Goal: Task Accomplishment & Management: Manage account settings

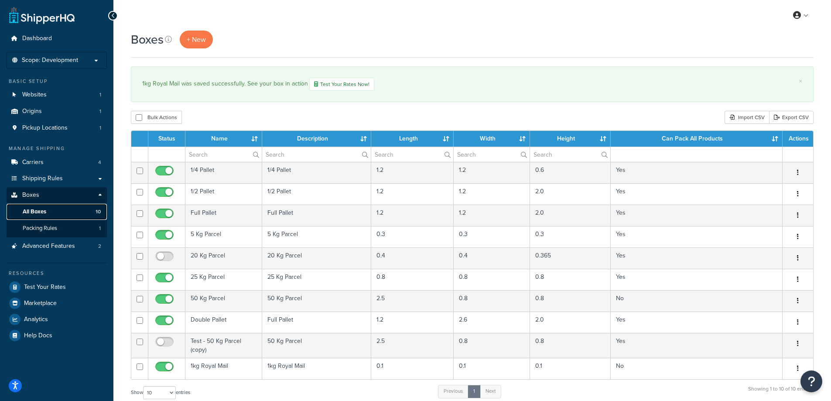
click at [73, 210] on link "All Boxes 10" at bounding box center [57, 212] width 100 height 16
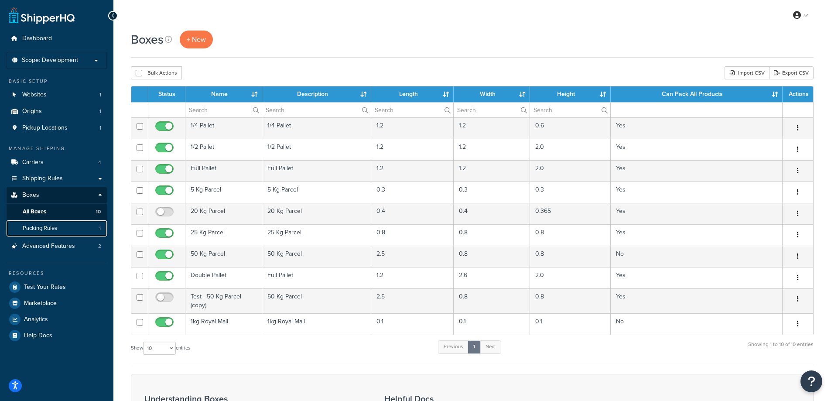
click at [75, 229] on link "Packing Rules 1" at bounding box center [57, 228] width 100 height 16
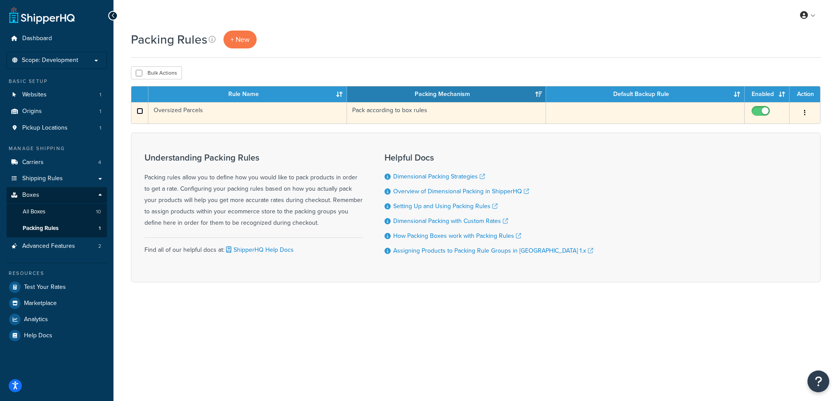
click at [140, 110] on input "checkbox" at bounding box center [140, 111] width 7 height 7
checkbox input "true"
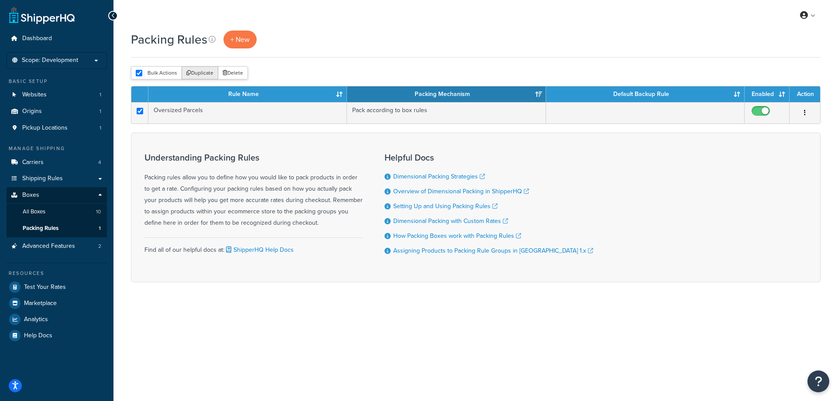
click at [206, 69] on button "Duplicate" at bounding box center [200, 72] width 37 height 13
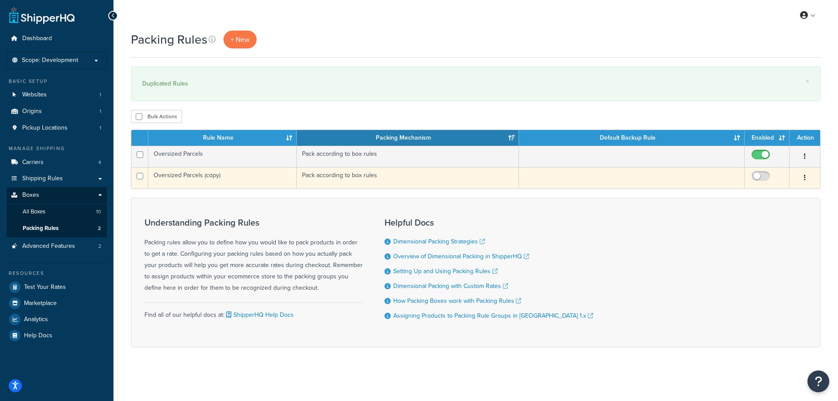
click at [361, 177] on td "Pack according to box rules" at bounding box center [408, 177] width 222 height 21
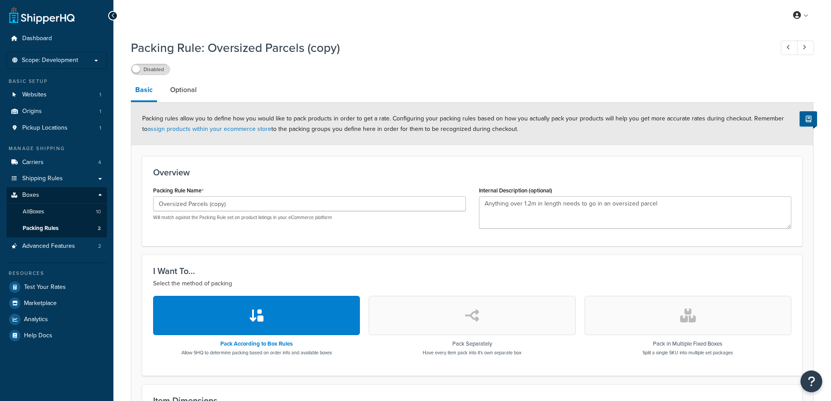
click at [228, 212] on div "Oversized Parcels (copy) Will match against the Packing Rule set on product lis…" at bounding box center [309, 208] width 313 height 24
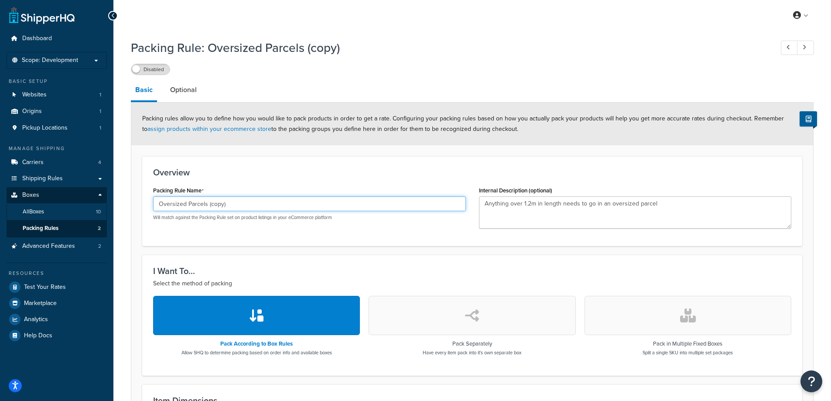
drag, startPoint x: 236, startPoint y: 205, endPoint x: 101, endPoint y: 206, distance: 135.3
click at [101, 206] on div "Dashboard Scope: Development Basic Setup Websites 1 Origins 1 Pickup Locations …" at bounding box center [415, 328] width 831 height 656
type input "Royal Mail - Free of Charge"
click at [565, 154] on form "Packing rules allow you to define how you would like to pack products in order …" at bounding box center [472, 357] width 682 height 509
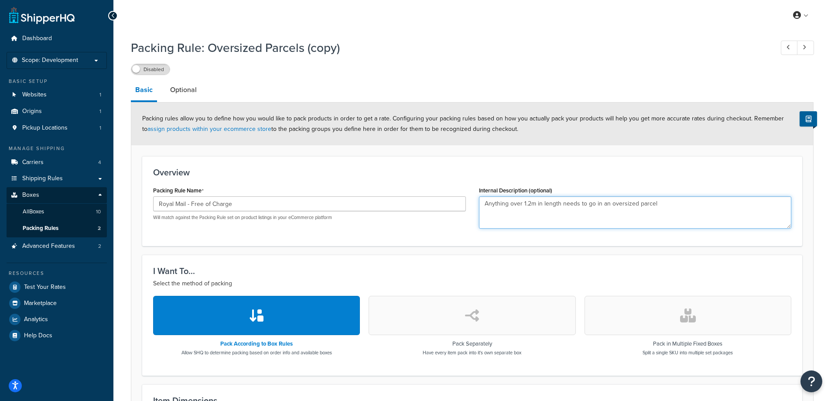
drag, startPoint x: 668, startPoint y: 206, endPoint x: 474, endPoint y: 213, distance: 193.9
click at [474, 213] on div "Internal Description (optional) Anything over 1.2m in length needs to go in an …" at bounding box center [636, 209] width 326 height 51
type textarea "Charts / Lime Mortar Samples"
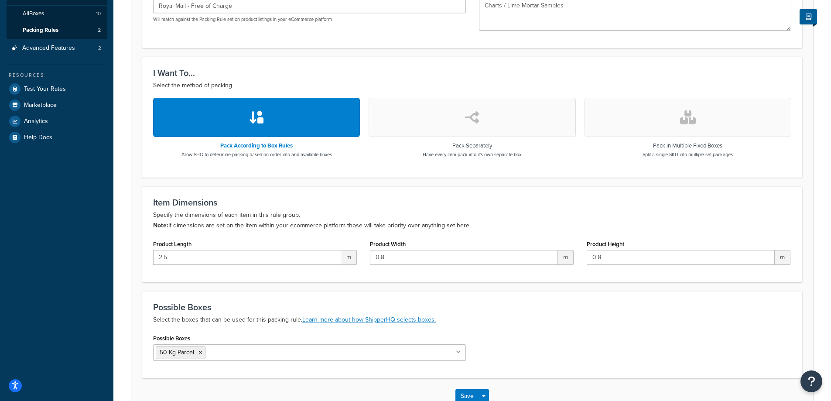
scroll to position [218, 0]
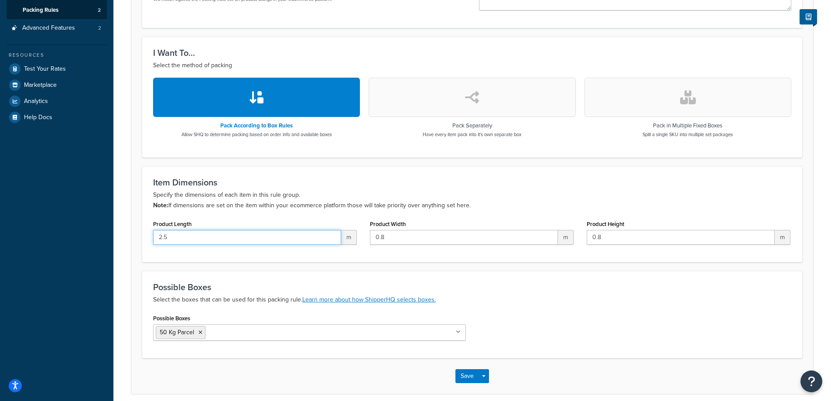
drag, startPoint x: 210, startPoint y: 239, endPoint x: 119, endPoint y: 237, distance: 91.2
click at [119, 237] on div "Packing Rule: Oversized Parcels (copy) Disabled Basic Optional Packing rules al…" at bounding box center [472, 117] width 718 height 600
type input "0.1"
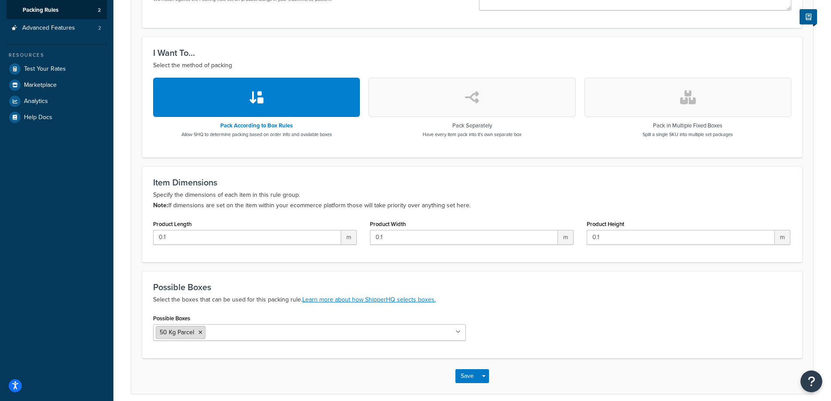
click at [203, 333] on li "50 Kg Parcel" at bounding box center [181, 332] width 50 height 13
click at [200, 333] on icon at bounding box center [201, 332] width 4 height 5
click at [502, 313] on div "Possible Boxes 1kg Royal Mail 50 Kg Parcel" at bounding box center [473, 329] width 652 height 35
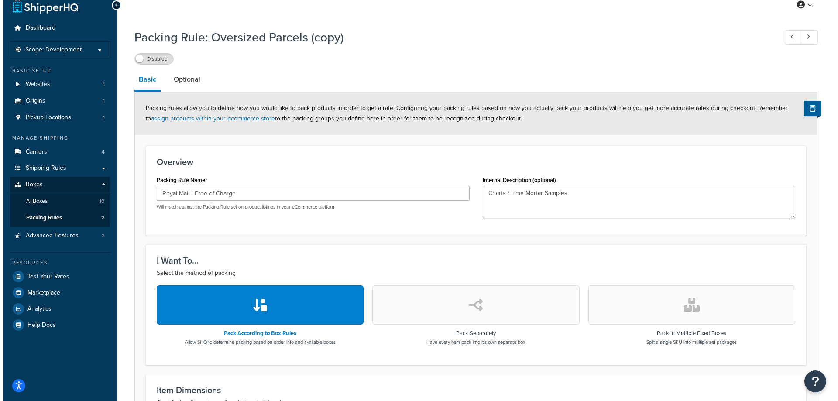
scroll to position [0, 0]
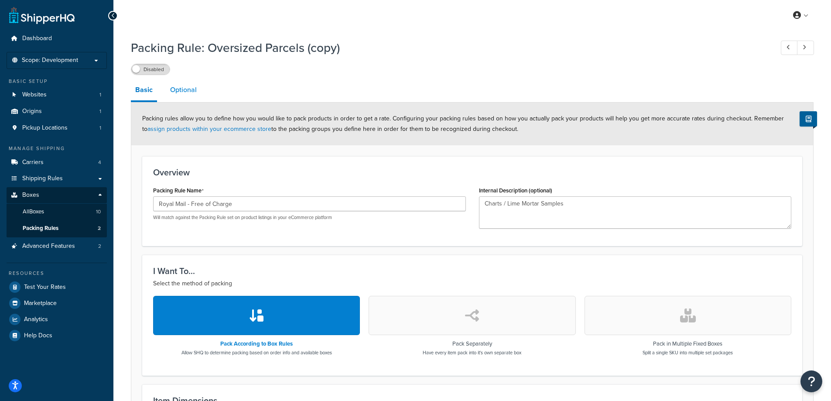
click at [196, 90] on link "Optional" at bounding box center [183, 89] width 35 height 21
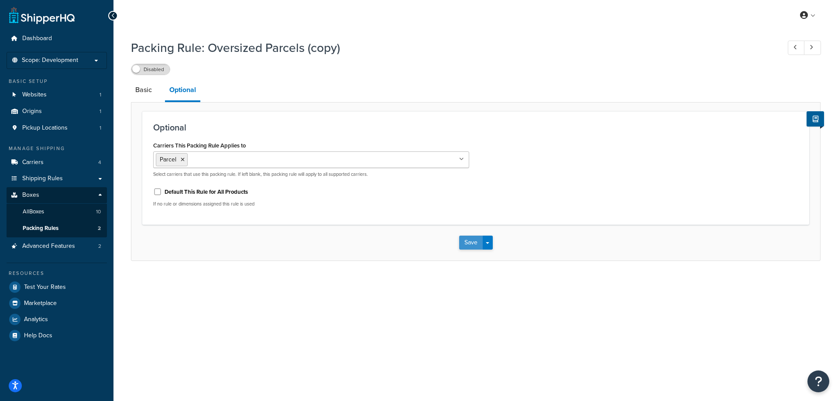
click at [470, 249] on button "Save" at bounding box center [471, 243] width 24 height 14
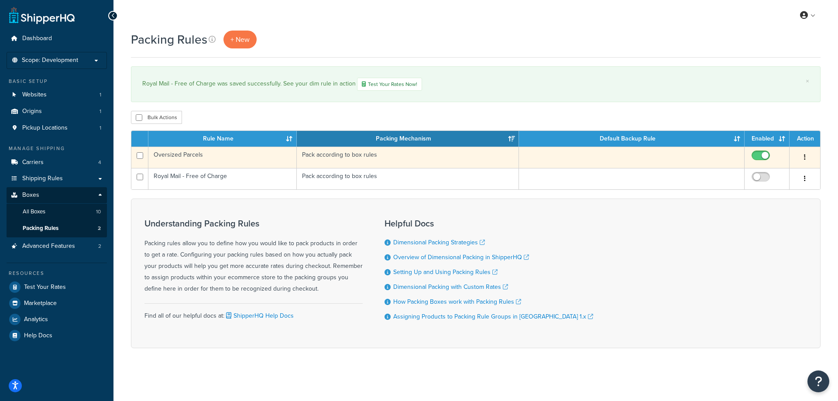
click at [427, 164] on td "Pack according to box rules" at bounding box center [408, 157] width 222 height 21
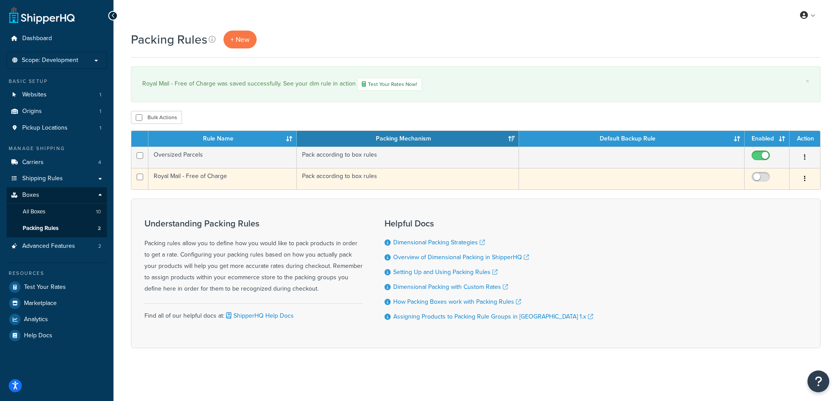
click at [772, 173] on td at bounding box center [766, 178] width 45 height 21
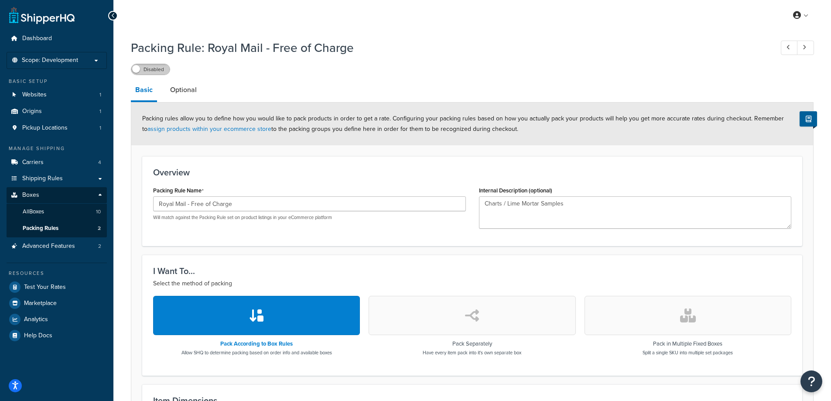
click at [154, 68] on label "Disabled" at bounding box center [150, 69] width 38 height 10
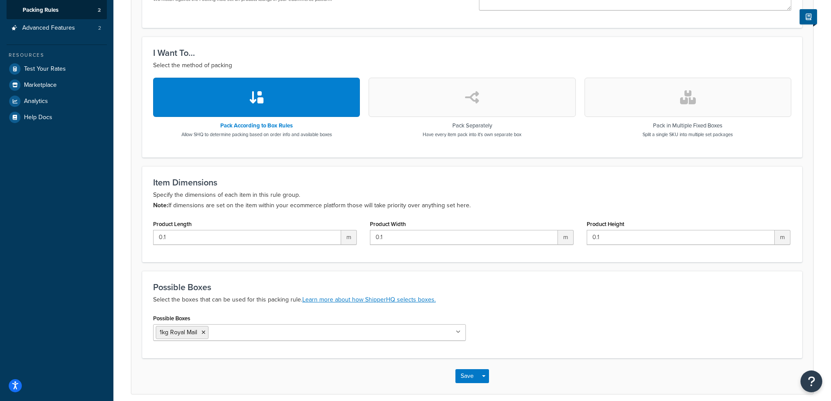
scroll to position [255, 0]
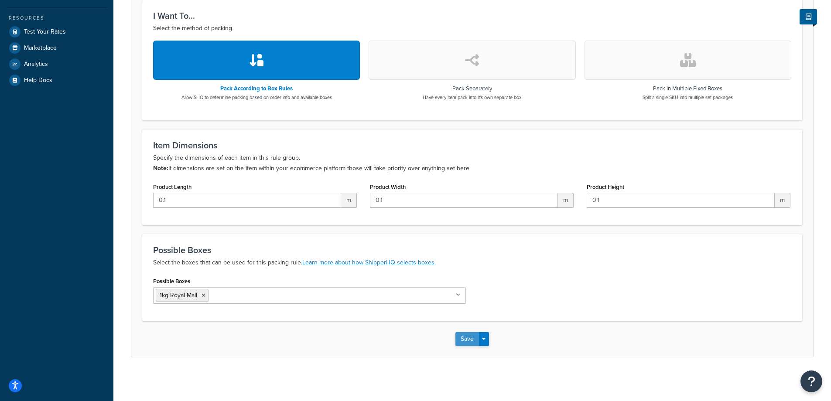
click at [456, 340] on button "Save" at bounding box center [468, 339] width 24 height 14
